Goal: Information Seeking & Learning: Learn about a topic

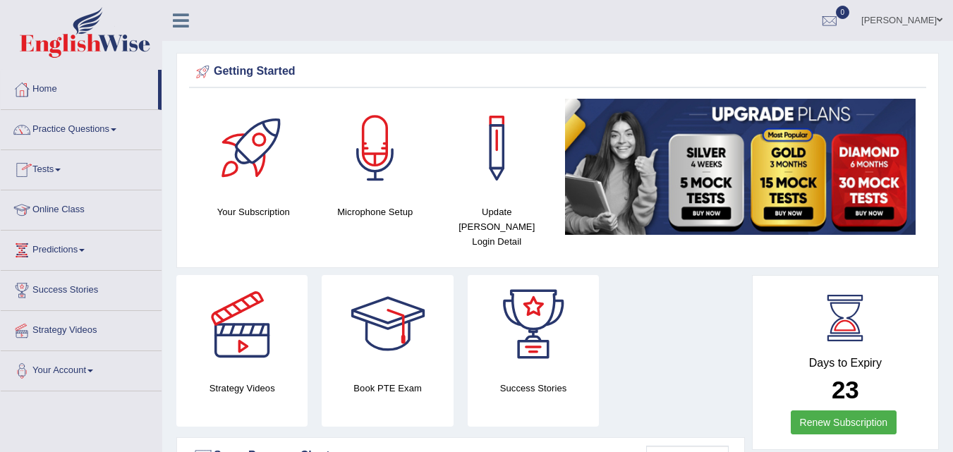
click at [66, 207] on link "Online Class" at bounding box center [81, 208] width 161 height 35
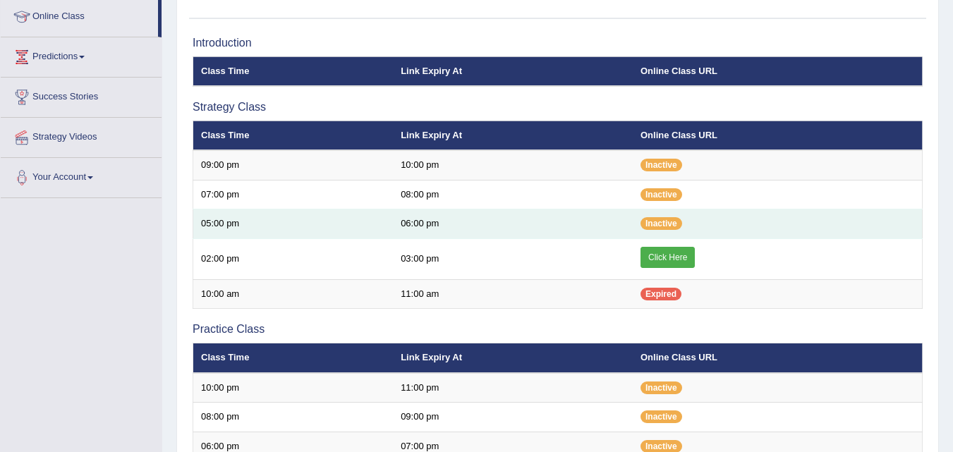
scroll to position [194, 0]
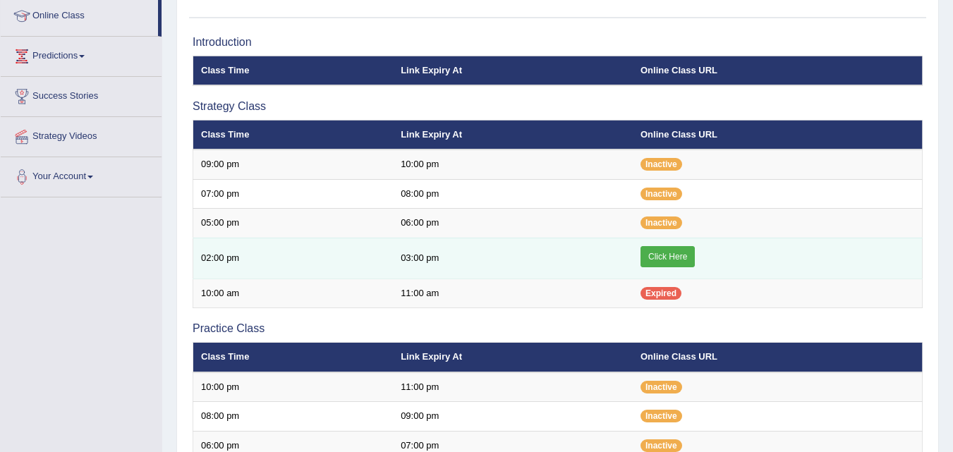
click at [660, 265] on link "Click Here" at bounding box center [668, 256] width 54 height 21
